Goal: Information Seeking & Learning: Learn about a topic

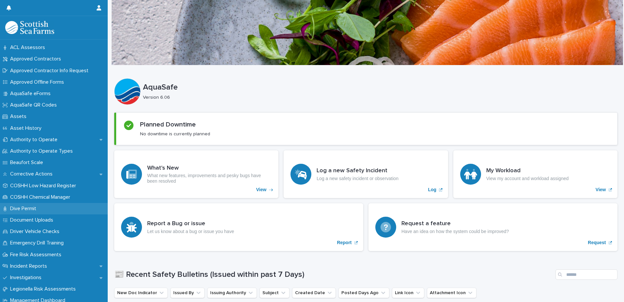
scroll to position [33, 0]
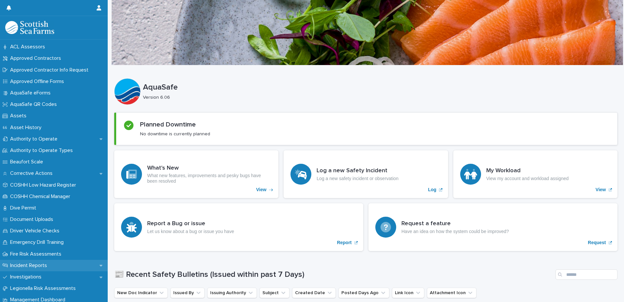
click at [56, 263] on div "Incident Reports" at bounding box center [54, 264] width 108 height 11
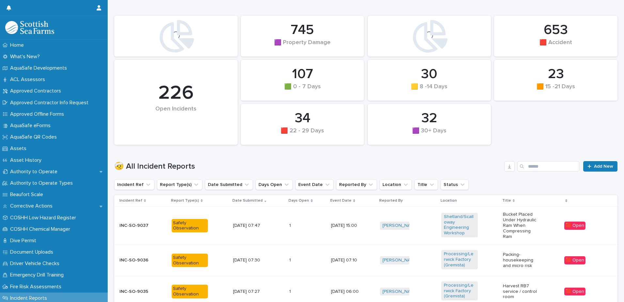
scroll to position [65, 0]
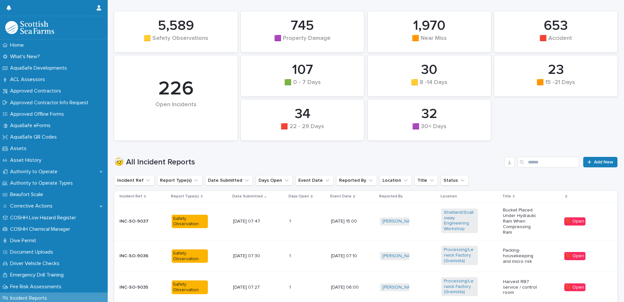
click at [417, 212] on td "[PERSON_NAME] + 0" at bounding box center [407, 221] width 61 height 38
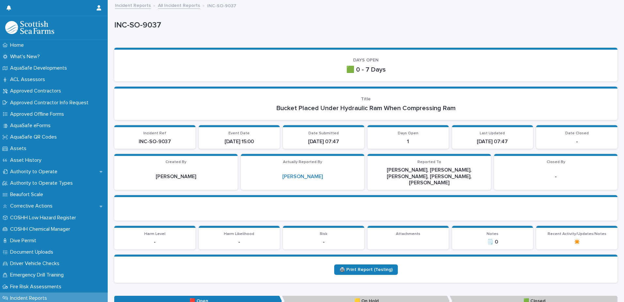
click at [183, 1] on link "All Incident Reports" at bounding box center [179, 5] width 42 height 8
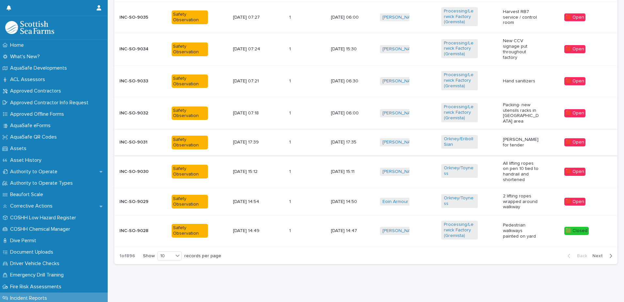
scroll to position [338, 0]
click at [607, 253] on div "button" at bounding box center [610, 256] width 6 height 6
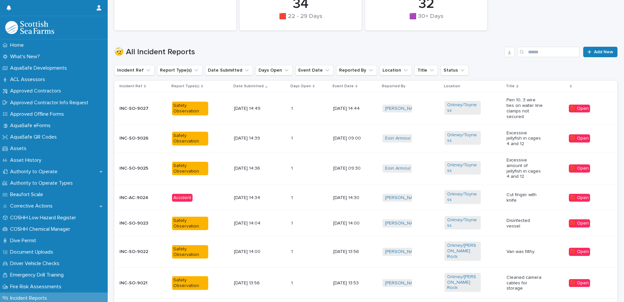
scroll to position [175, 0]
click at [517, 193] on p "Cut finger with knife" at bounding box center [524, 197] width 36 height 11
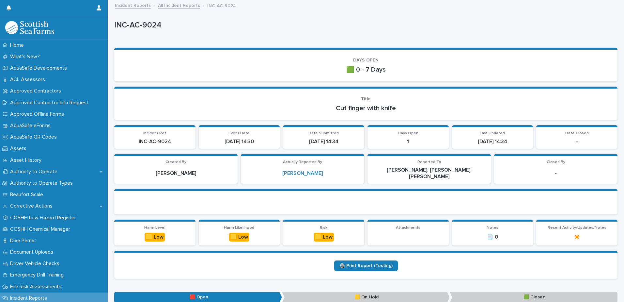
click at [180, 10] on div "Incident Reports All Incident Reports INC-AC-9024" at bounding box center [369, 5] width 514 height 9
click at [185, 6] on link "All Incident Reports" at bounding box center [179, 5] width 42 height 8
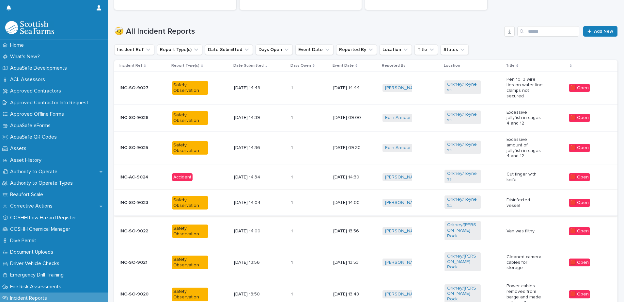
scroll to position [228, 0]
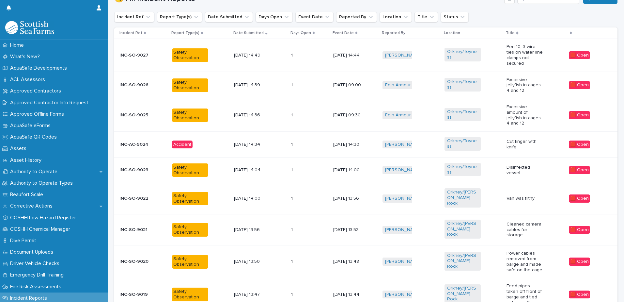
click at [524, 195] on p "Van was filthy" at bounding box center [524, 198] width 36 height 6
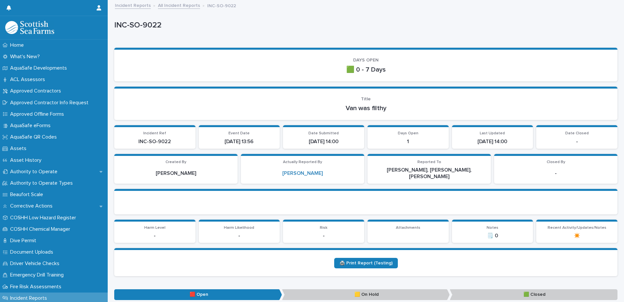
click at [184, 6] on link "All Incident Reports" at bounding box center [179, 5] width 42 height 8
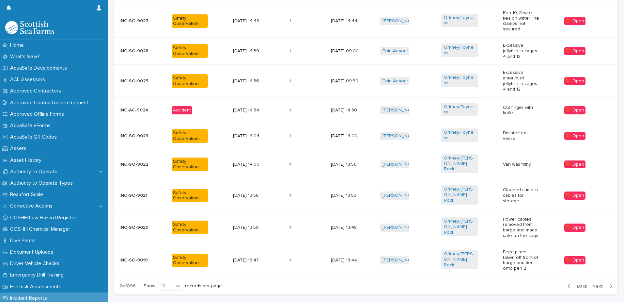
scroll to position [296, 0]
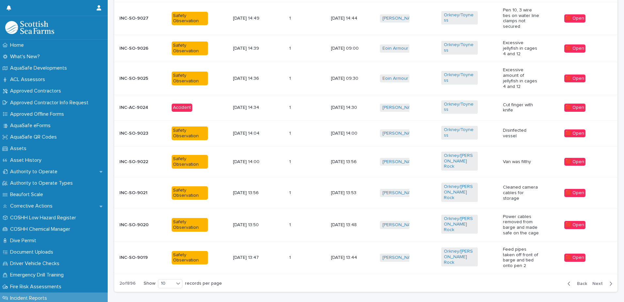
click at [540, 244] on div "Feed pipes taken off front of barge and tied onto pen 2" at bounding box center [531, 257] width 56 height 27
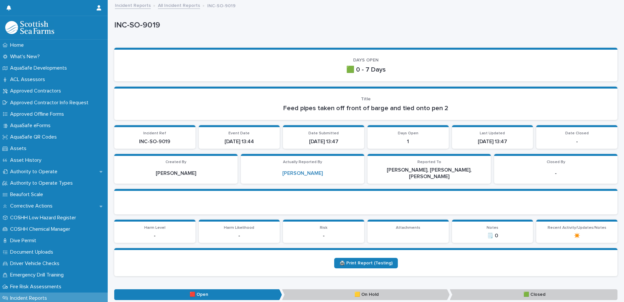
click at [182, 7] on link "All Incident Reports" at bounding box center [179, 5] width 42 height 8
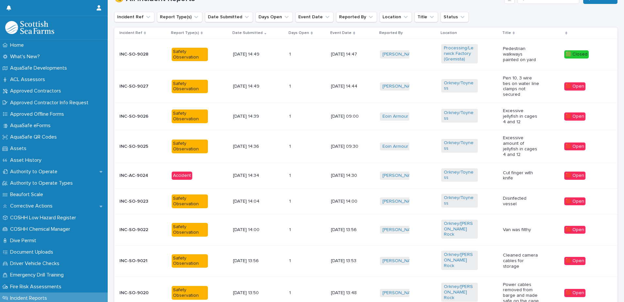
scroll to position [311, 0]
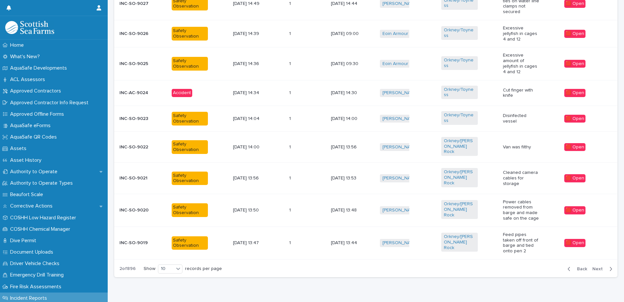
click at [593, 260] on div "Back Next" at bounding box center [589, 268] width 55 height 16
click at [595, 266] on span "Next" at bounding box center [599, 268] width 14 height 5
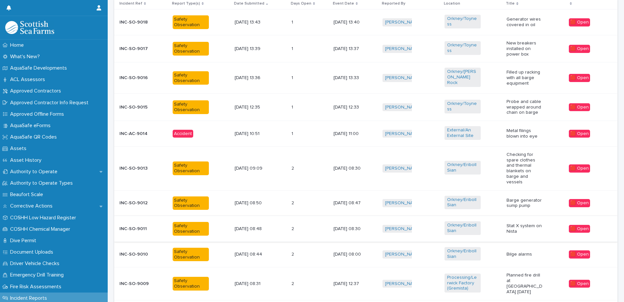
scroll to position [175, 0]
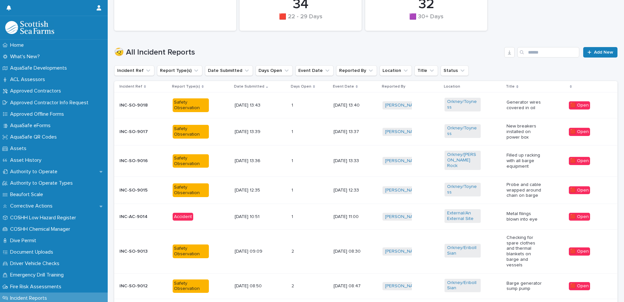
click at [530, 106] on p "Generator wires covered in oil" at bounding box center [524, 105] width 36 height 11
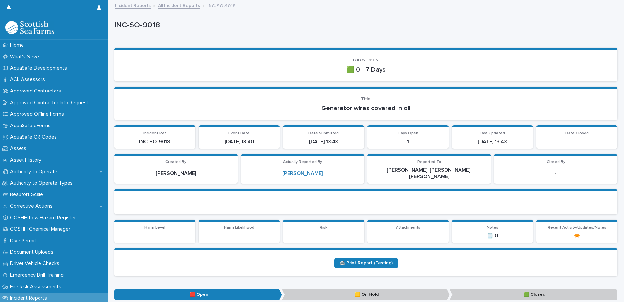
click at [175, 2] on link "All Incident Reports" at bounding box center [179, 5] width 42 height 8
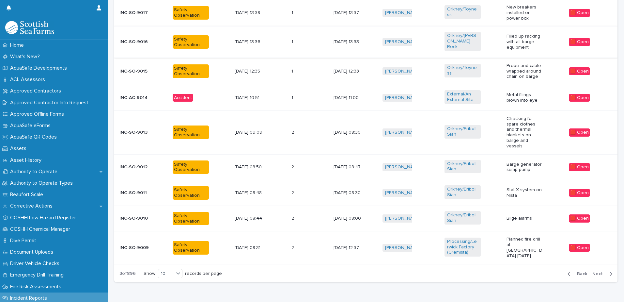
scroll to position [305, 0]
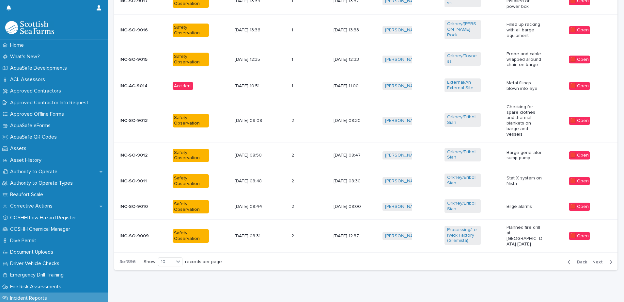
click at [595, 259] on span "Next" at bounding box center [599, 261] width 14 height 5
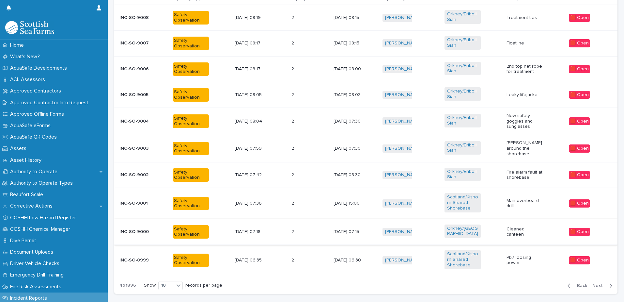
scroll to position [294, 0]
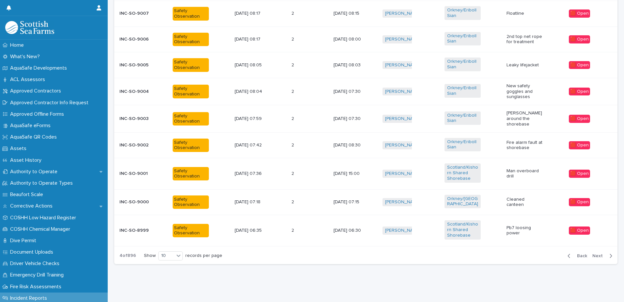
click at [529, 200] on p "Cleaned canteen" at bounding box center [524, 201] width 36 height 11
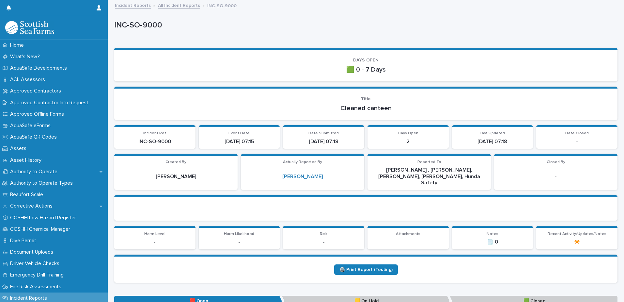
click at [186, 6] on link "All Incident Reports" at bounding box center [179, 5] width 42 height 8
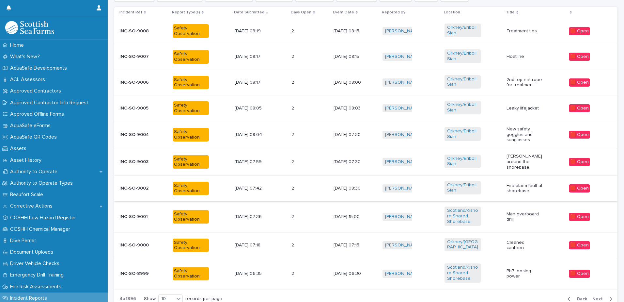
scroll to position [294, 0]
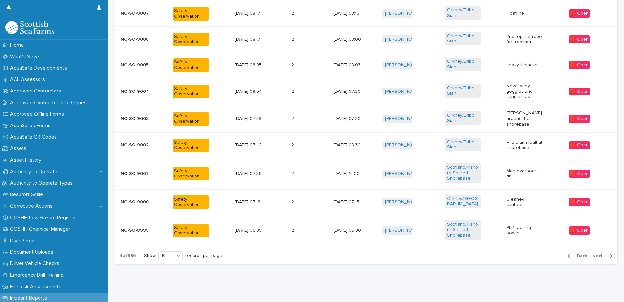
click at [595, 253] on span "Next" at bounding box center [599, 255] width 14 height 5
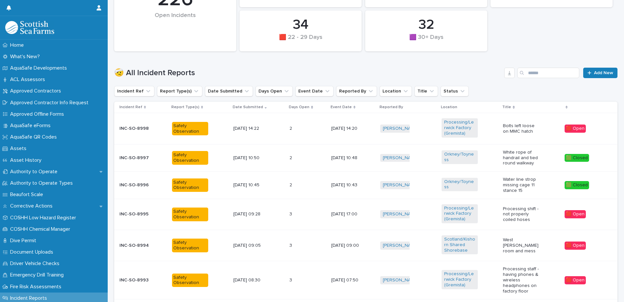
scroll to position [141, 0]
